Goal: Task Accomplishment & Management: Use online tool/utility

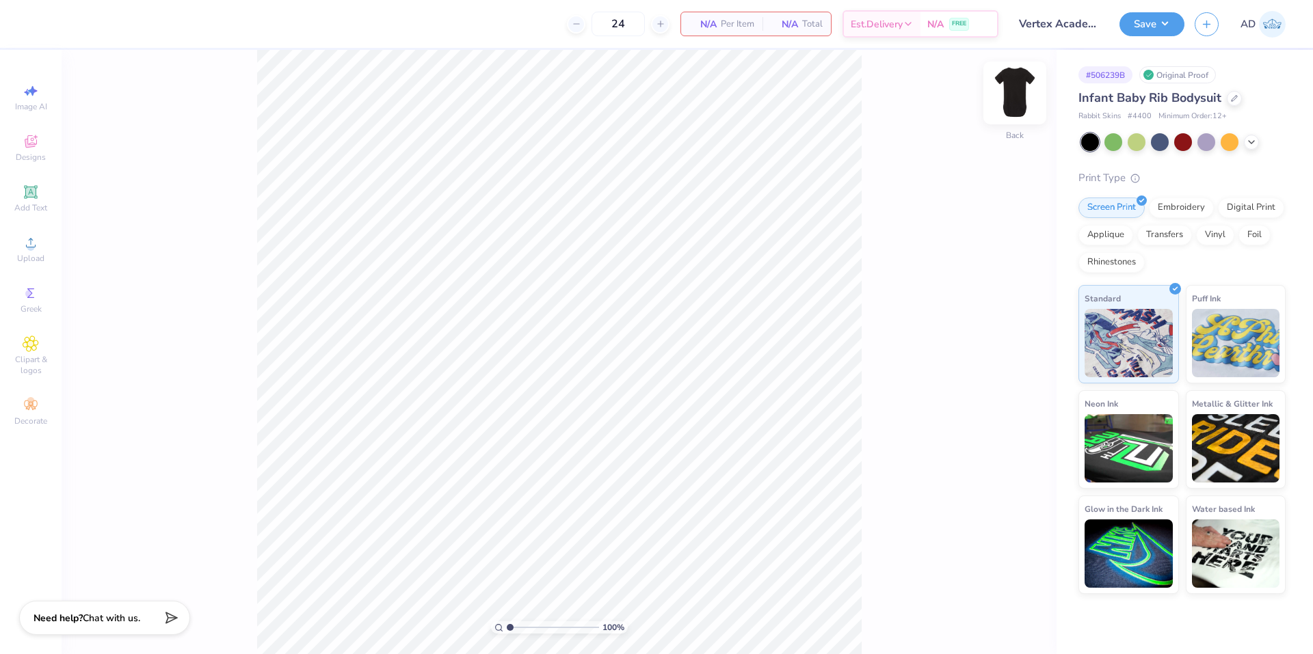
click at [1015, 109] on img at bounding box center [1014, 93] width 55 height 55
click at [1017, 112] on img at bounding box center [1014, 93] width 55 height 55
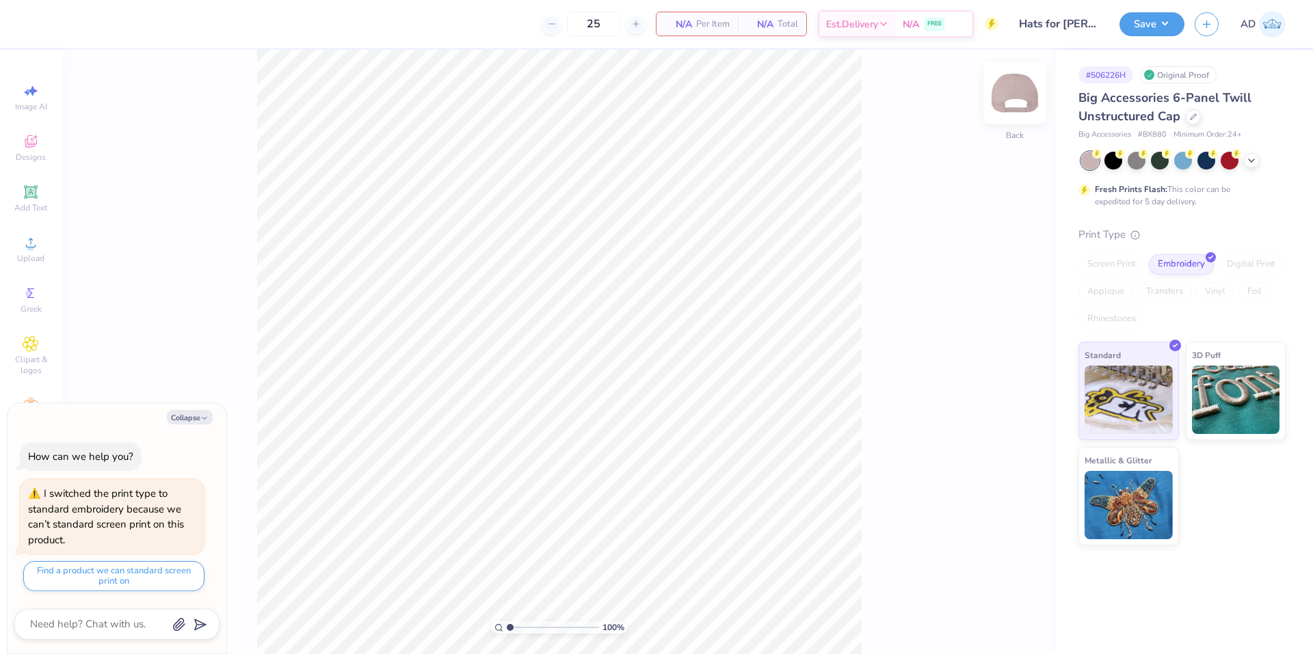
click at [1012, 98] on img at bounding box center [1014, 93] width 55 height 55
type textarea "x"
